Goal: Learn about a topic: Learn about a topic

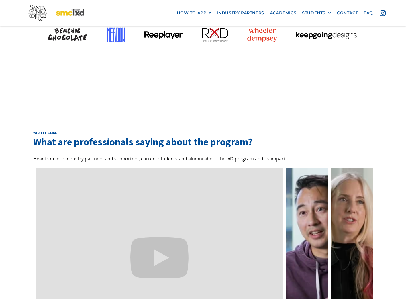
scroll to position [1597, 0]
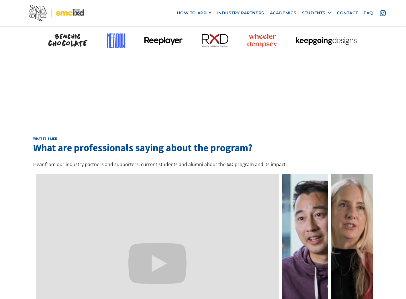
click at [316, 174] on link at bounding box center [305, 263] width 46 height 179
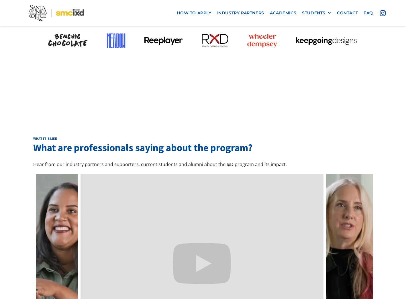
click at [347, 174] on link at bounding box center [349, 263] width 46 height 179
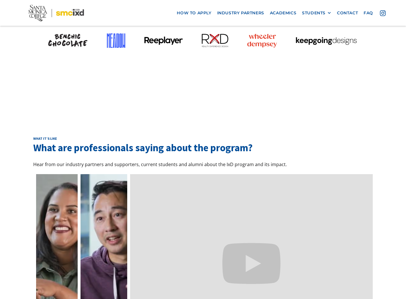
click at [96, 174] on link at bounding box center [104, 263] width 46 height 179
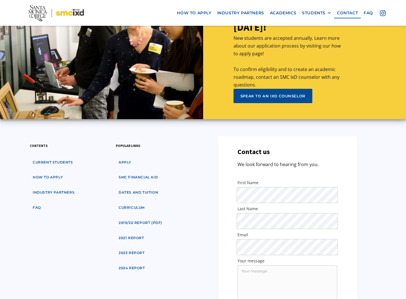
scroll to position [2794, 0]
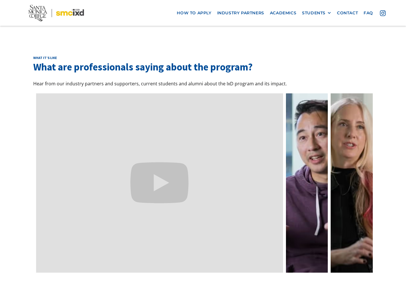
scroll to position [1680, 0]
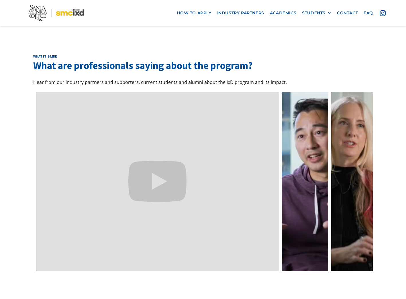
click at [315, 92] on link at bounding box center [305, 181] width 46 height 179
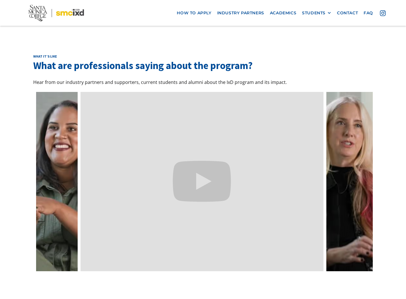
click at [346, 92] on link at bounding box center [349, 181] width 46 height 179
